Goal: Task Accomplishment & Management: Manage account settings

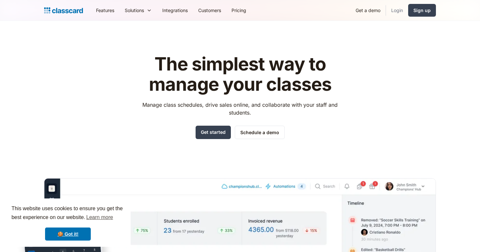
click at [398, 9] on link "Login" at bounding box center [397, 10] width 22 height 15
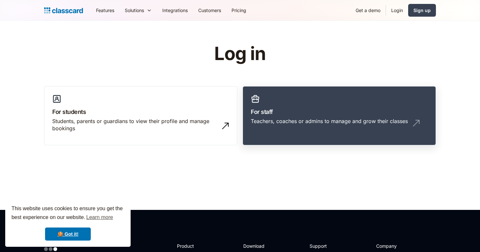
click at [279, 124] on div "Teachers, coaches or admins to manage and grow their classes" at bounding box center [329, 121] width 157 height 7
